Goal: Browse casually: Explore the website without a specific task or goal

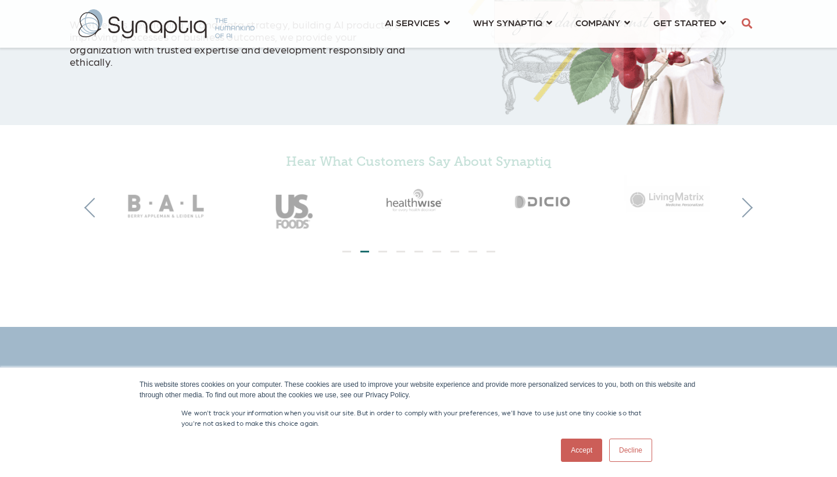
scroll to position [249, 0]
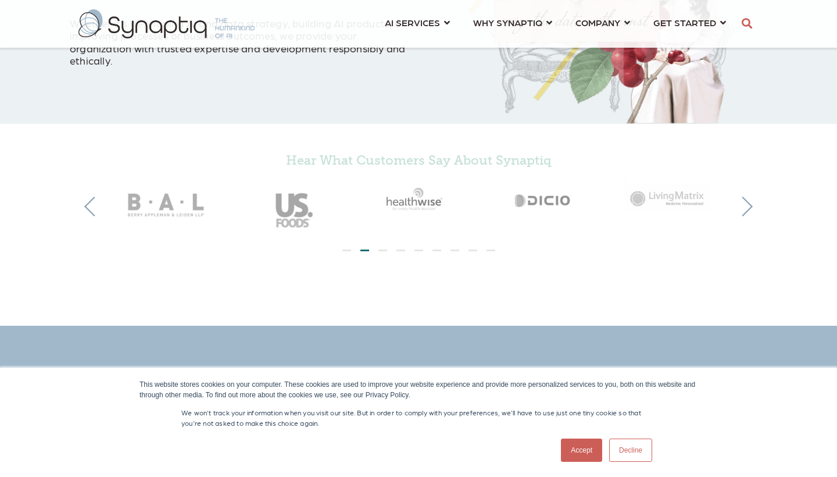
click at [730, 202] on img at bounding box center [670, 197] width 126 height 48
click at [744, 197] on button "Next" at bounding box center [743, 207] width 20 height 20
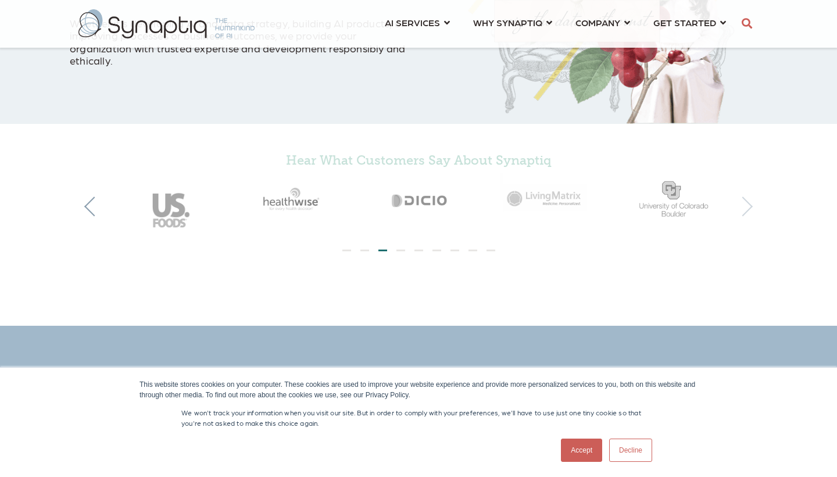
click at [744, 197] on button "Next" at bounding box center [743, 207] width 20 height 20
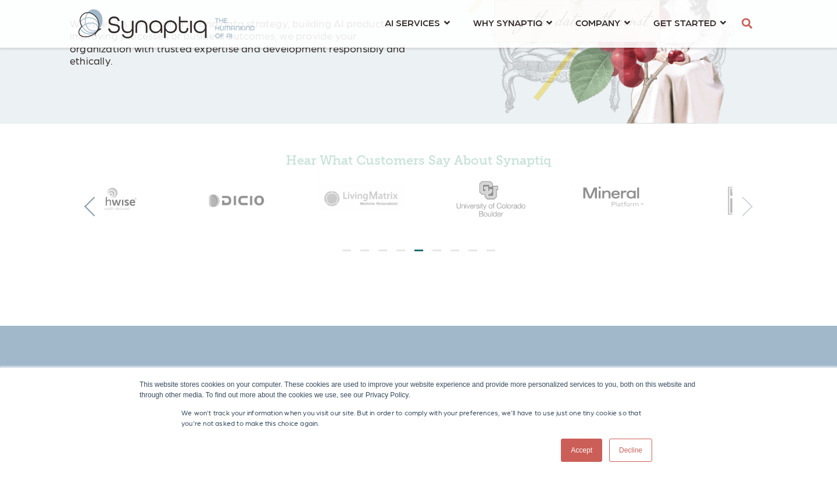
click at [744, 197] on button "Next" at bounding box center [743, 207] width 20 height 20
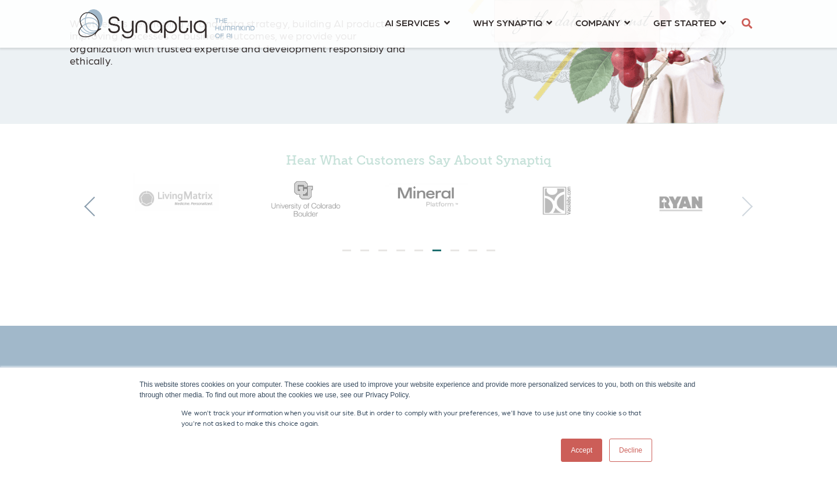
click at [744, 197] on button "Next" at bounding box center [743, 207] width 20 height 20
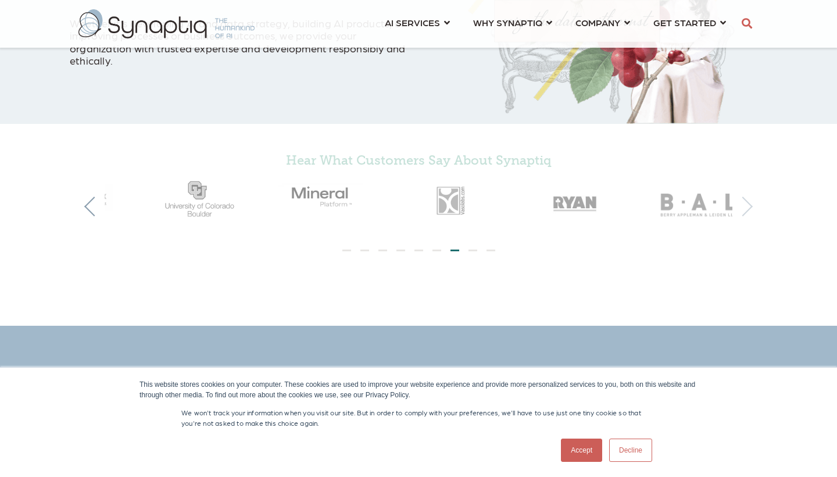
click at [744, 197] on button "Next" at bounding box center [743, 207] width 20 height 20
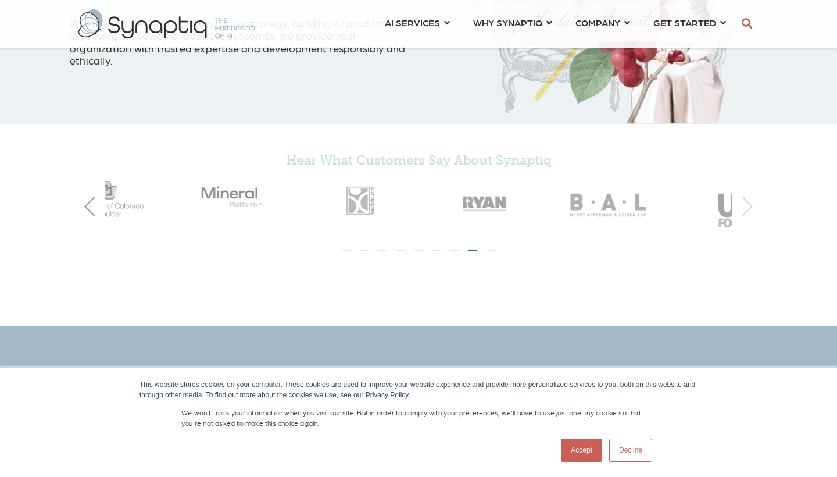
click at [744, 197] on button "Next" at bounding box center [743, 207] width 20 height 20
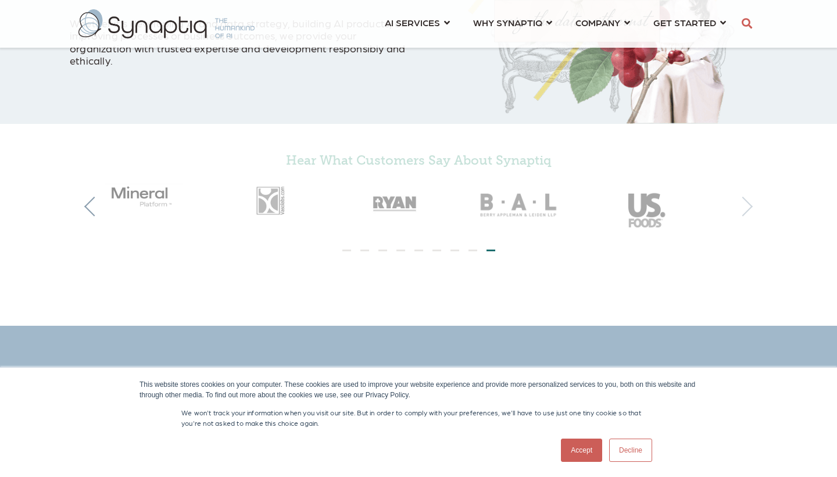
click at [744, 197] on button "Next" at bounding box center [743, 207] width 20 height 20
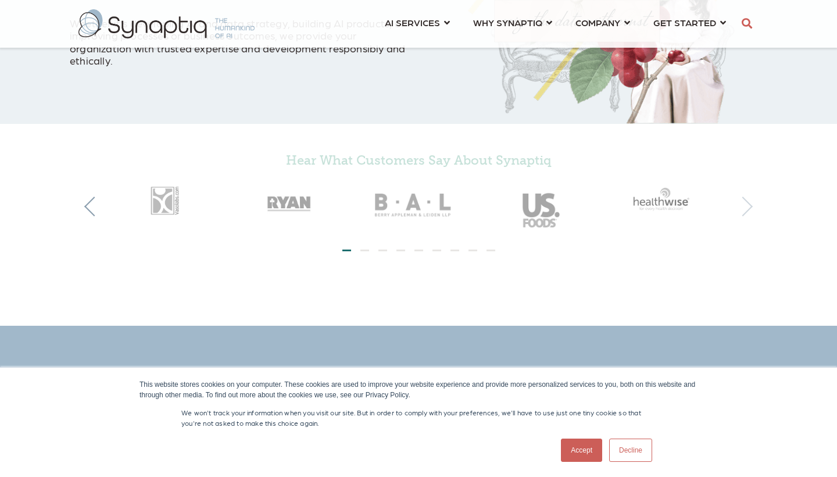
click at [744, 197] on button "Next" at bounding box center [743, 207] width 20 height 20
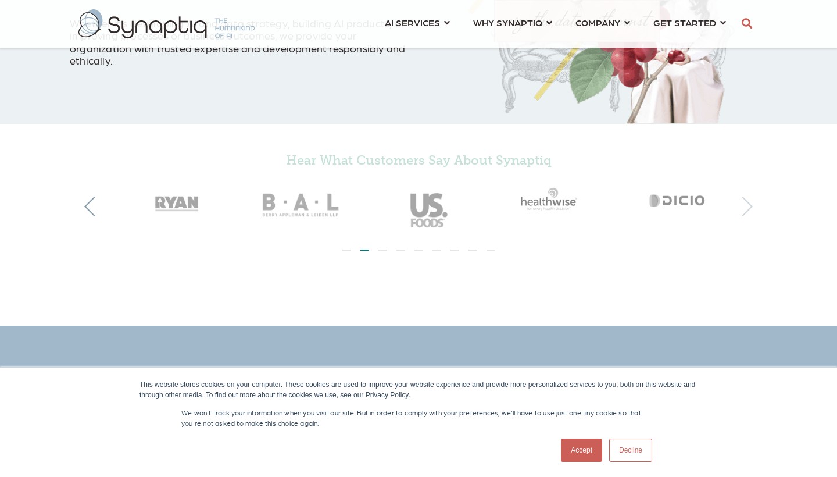
click at [744, 197] on button "Next" at bounding box center [743, 207] width 20 height 20
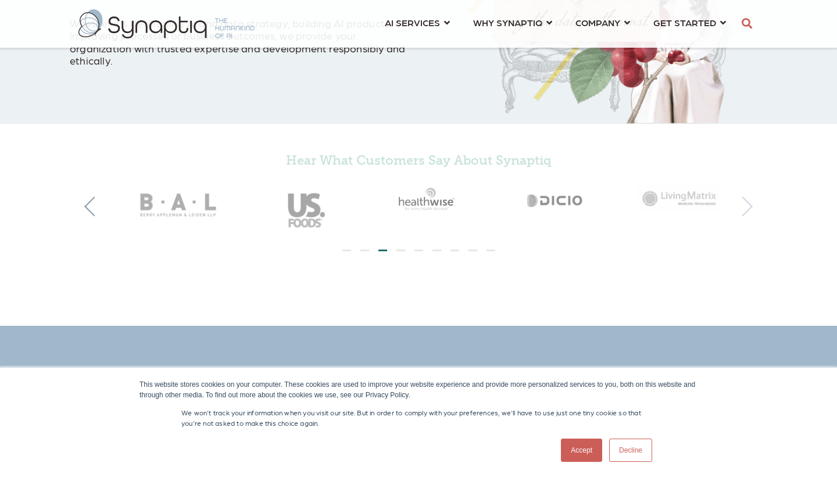
click at [744, 197] on button "Next" at bounding box center [743, 207] width 20 height 20
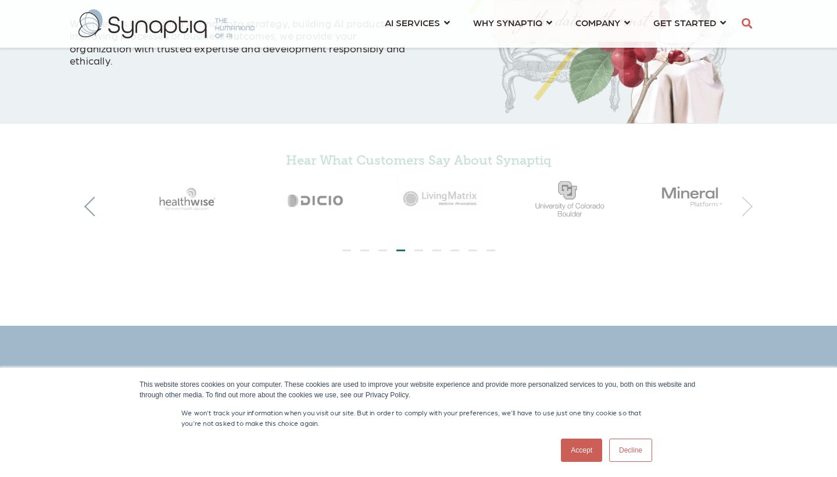
click at [744, 197] on button "Next" at bounding box center [743, 207] width 20 height 20
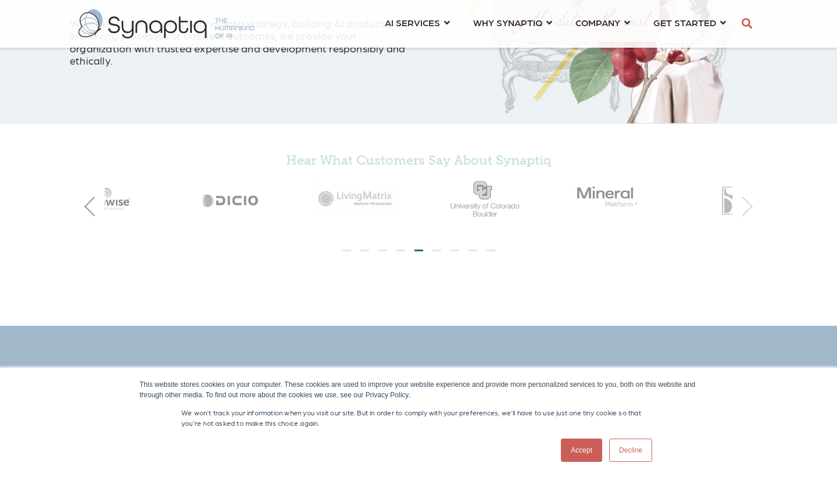
click at [744, 197] on button "Next" at bounding box center [743, 207] width 20 height 20
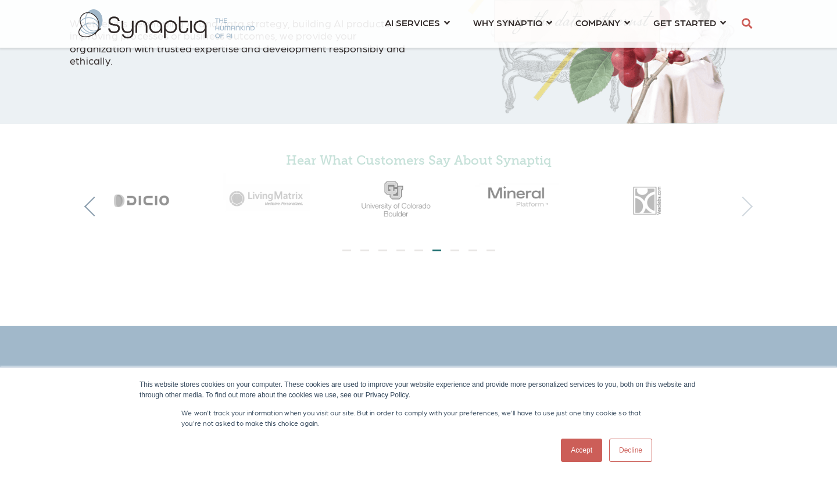
click at [744, 197] on button "Next" at bounding box center [743, 207] width 20 height 20
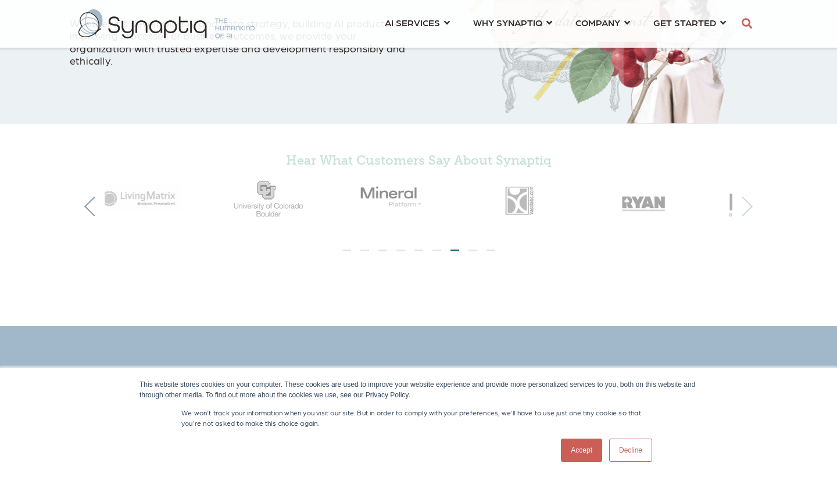
click at [744, 197] on button "Next" at bounding box center [743, 207] width 20 height 20
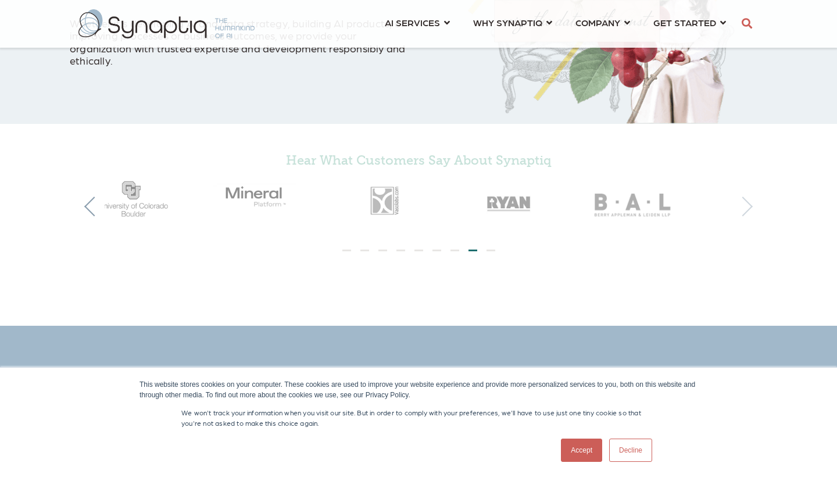
click at [744, 197] on button "Next" at bounding box center [743, 207] width 20 height 20
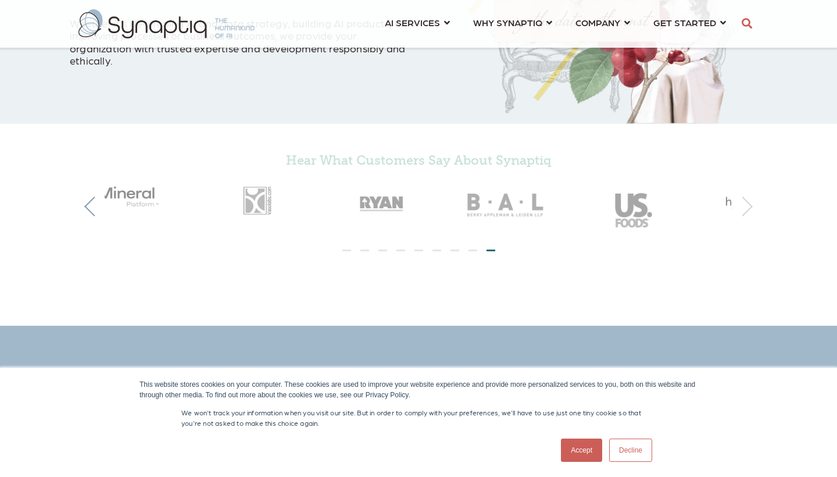
click at [744, 197] on button "Next" at bounding box center [743, 207] width 20 height 20
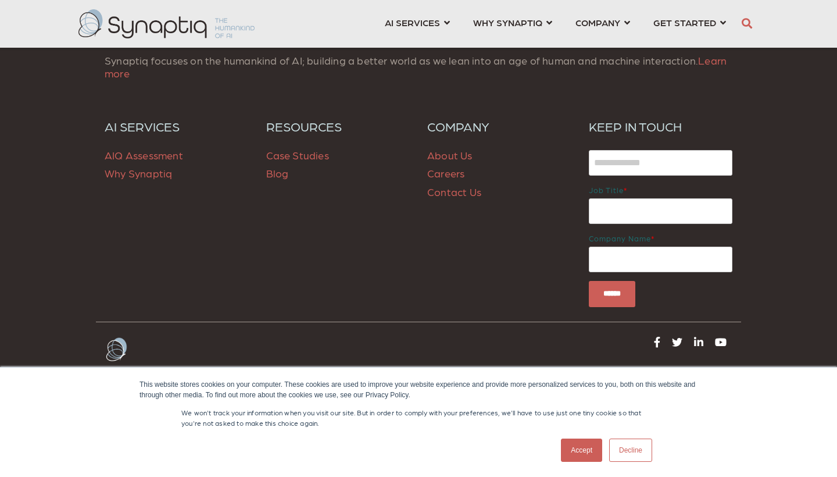
scroll to position [1688, 0]
